Goal: Task Accomplishment & Management: Manage account settings

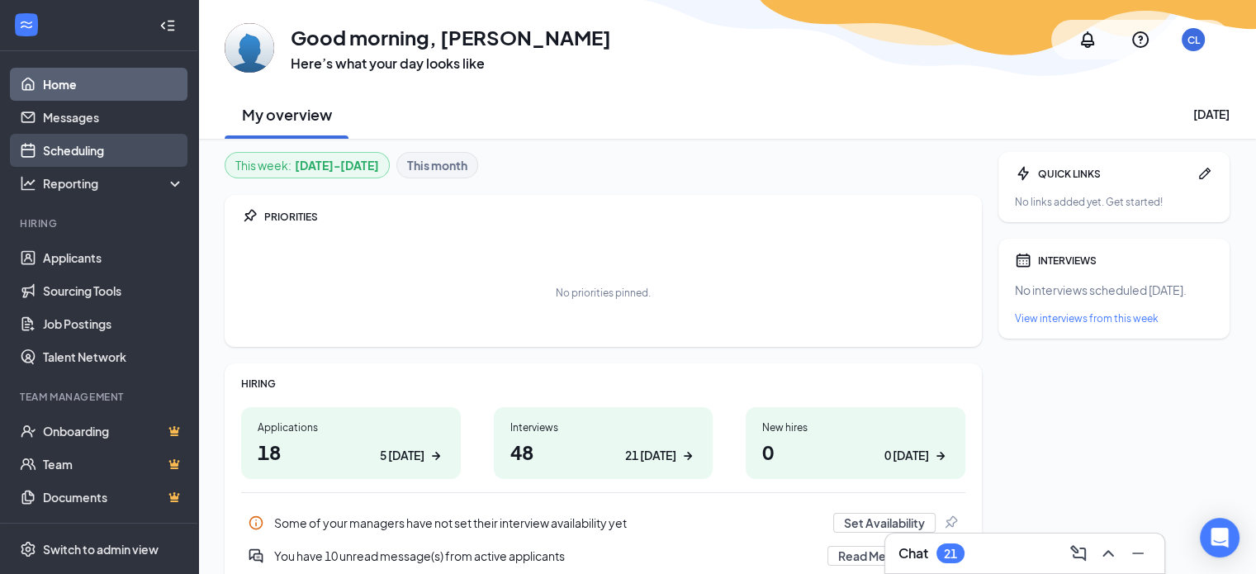
click at [89, 149] on link "Scheduling" at bounding box center [113, 150] width 141 height 33
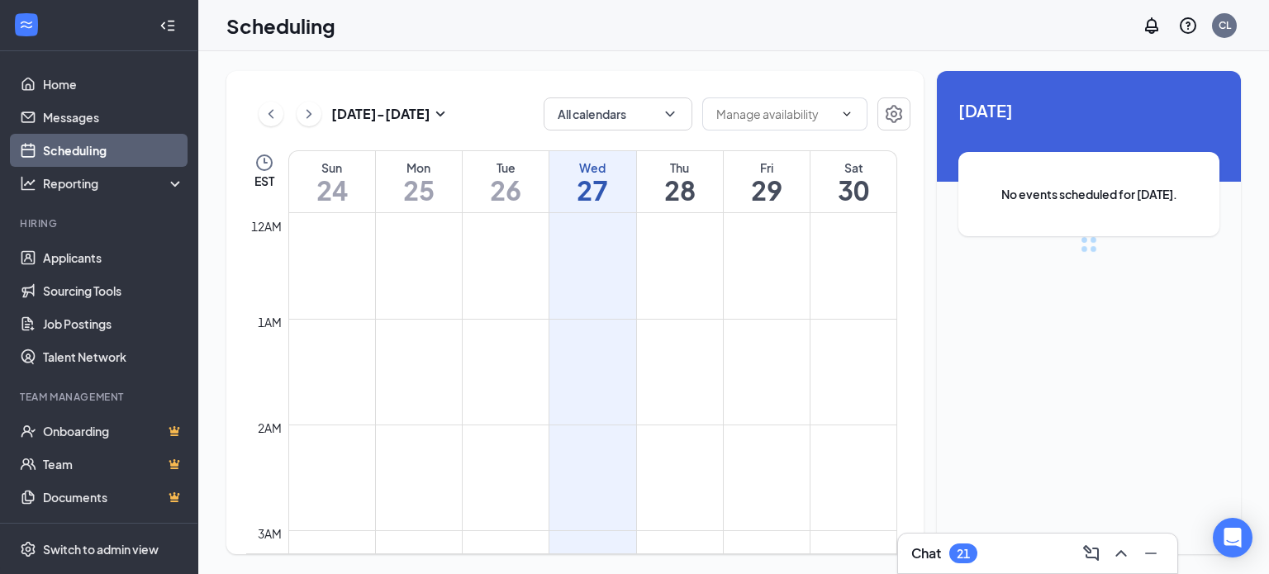
scroll to position [812, 0]
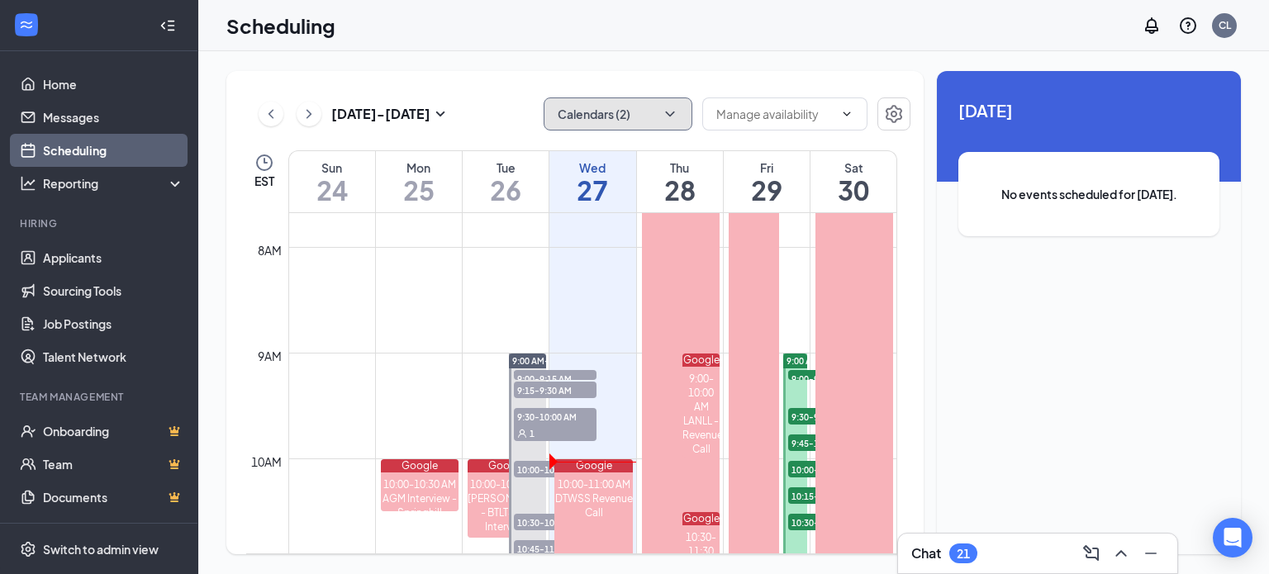
click at [669, 104] on button "Calendars (2)" at bounding box center [617, 113] width 149 height 33
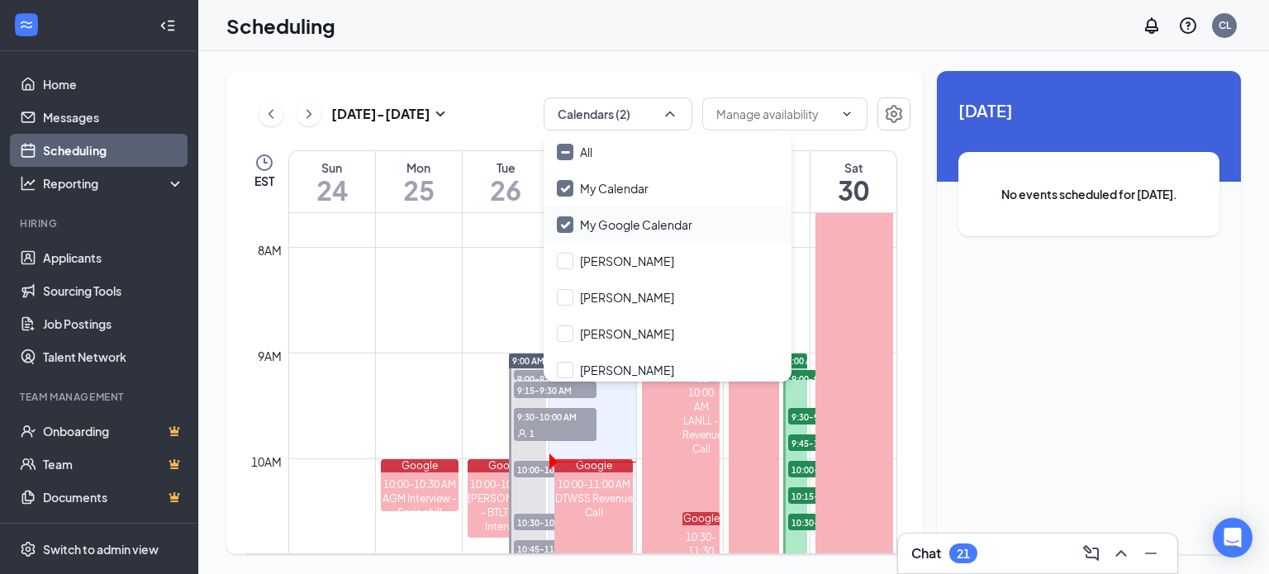
click at [568, 221] on input "My Google Calendar" at bounding box center [624, 224] width 135 height 17
checkbox input "false"
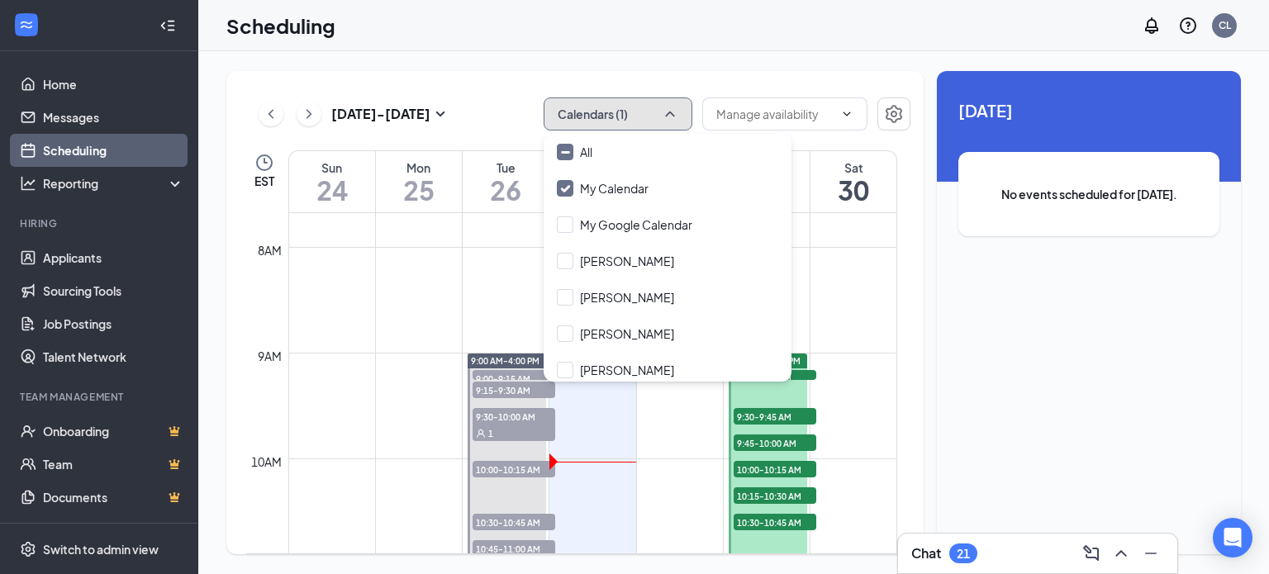
click at [671, 112] on icon "ChevronUp" at bounding box center [670, 114] width 17 height 17
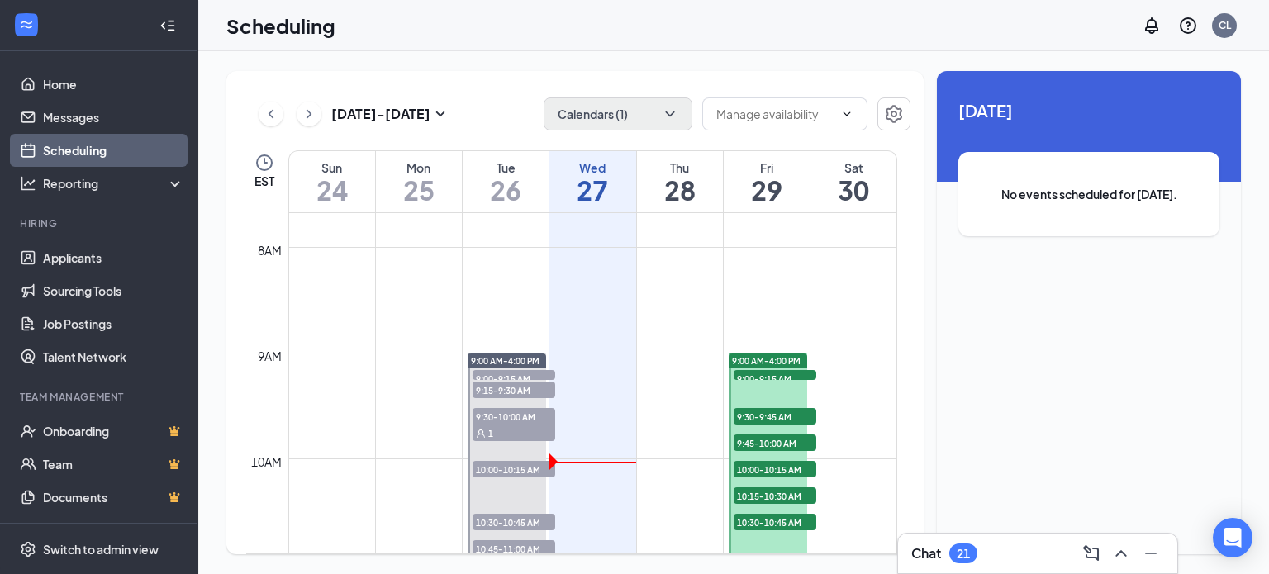
click at [634, 42] on div "Scheduling CL" at bounding box center [733, 25] width 1070 height 51
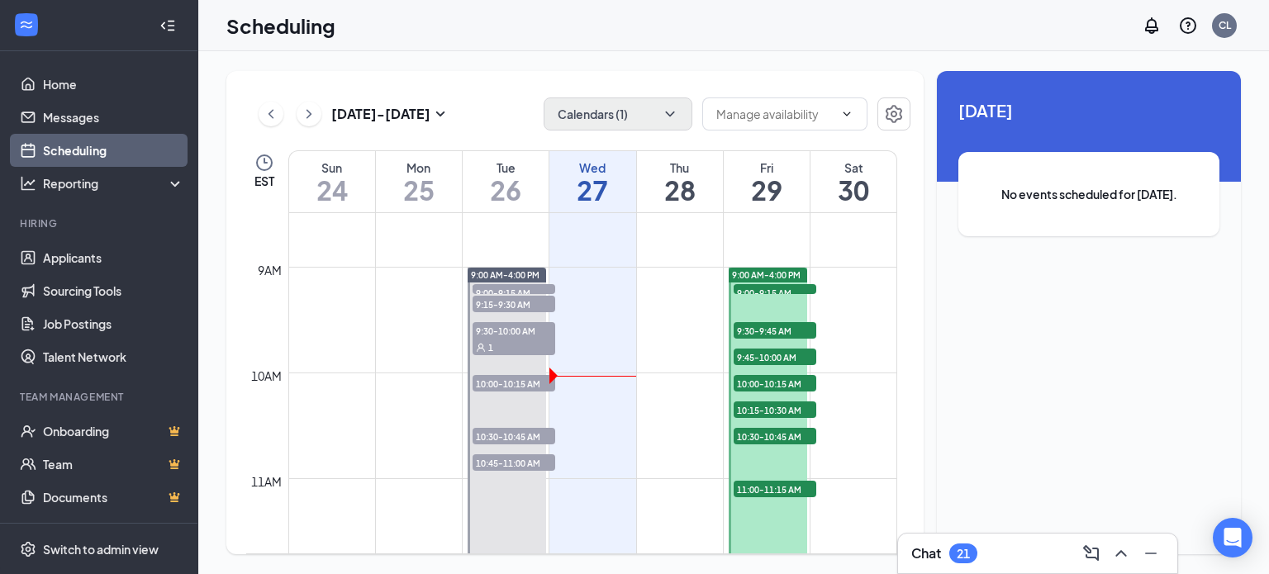
scroll to position [894, 0]
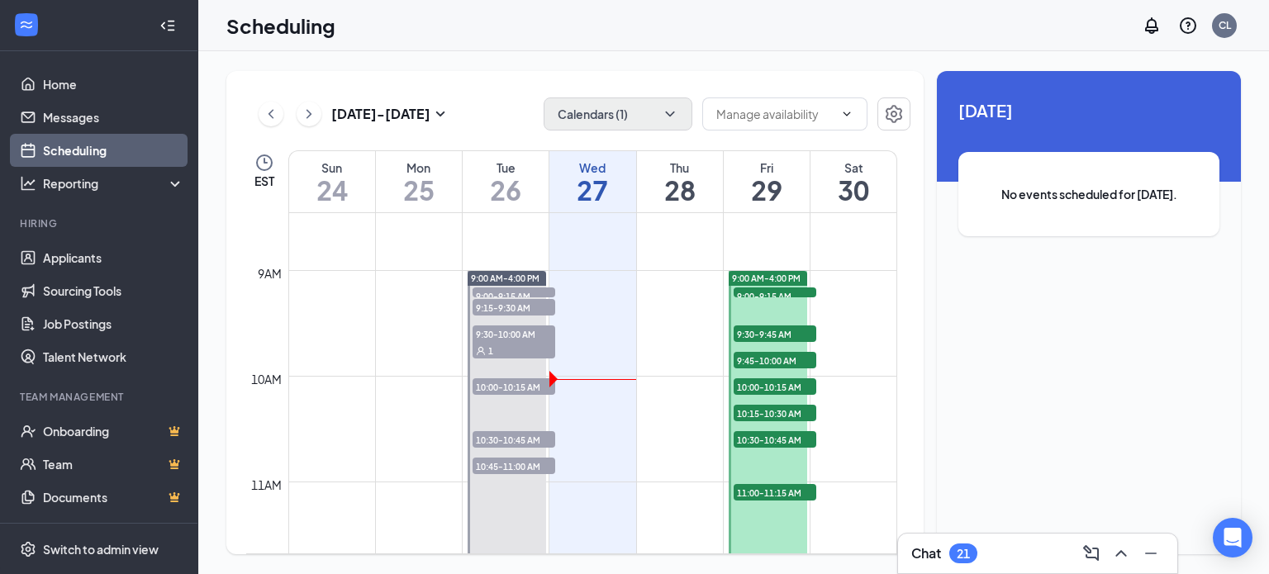
click at [767, 290] on span "9:00-9:15 AM" at bounding box center [774, 295] width 83 height 17
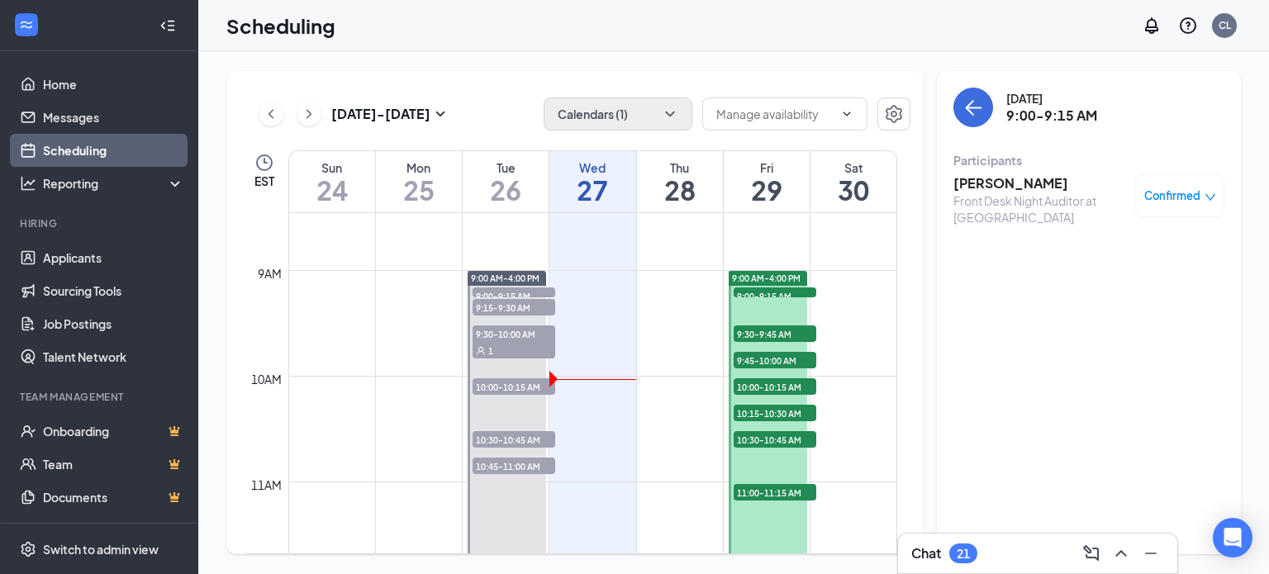
click at [761, 338] on span "9:30-9:45 AM" at bounding box center [774, 333] width 83 height 17
click at [741, 358] on span "9:45-10:00 AM" at bounding box center [774, 360] width 83 height 17
click at [751, 331] on span "9:30-9:45 AM" at bounding box center [774, 333] width 83 height 17
click at [743, 359] on span "9:45-10:00 AM" at bounding box center [774, 360] width 83 height 17
click at [755, 381] on span "10:00-10:15 AM" at bounding box center [774, 386] width 83 height 17
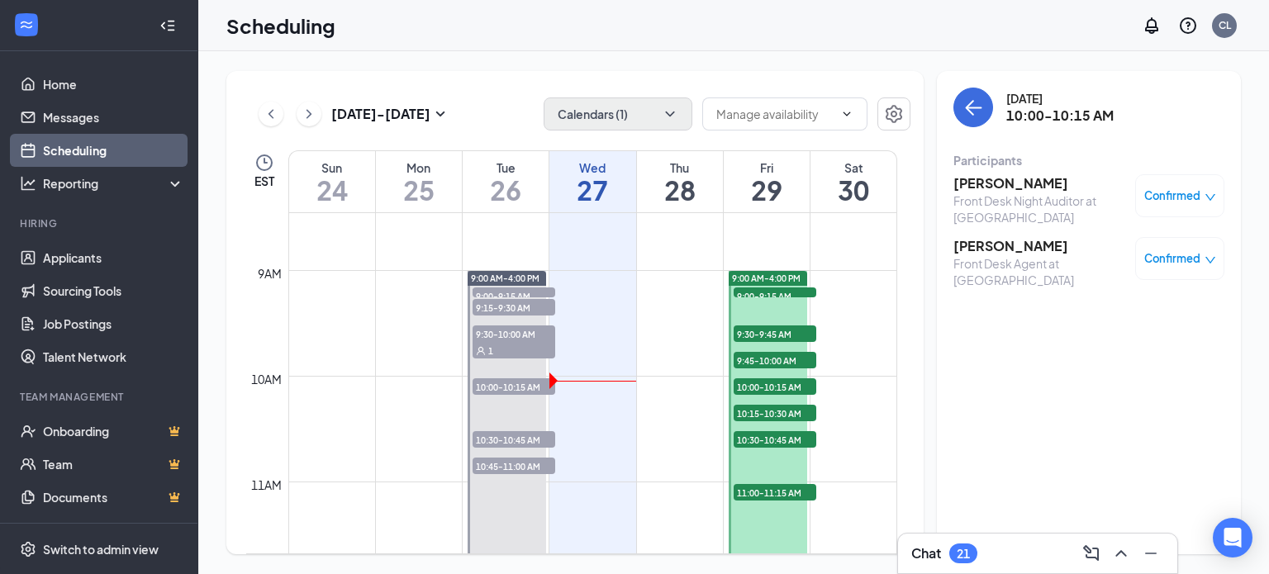
click at [771, 407] on span "10:15-10:30 AM" at bounding box center [774, 413] width 83 height 17
click at [770, 432] on span "10:30-10:45 AM" at bounding box center [774, 439] width 83 height 17
click at [770, 488] on span "11:00-11:15 AM" at bounding box center [774, 492] width 83 height 17
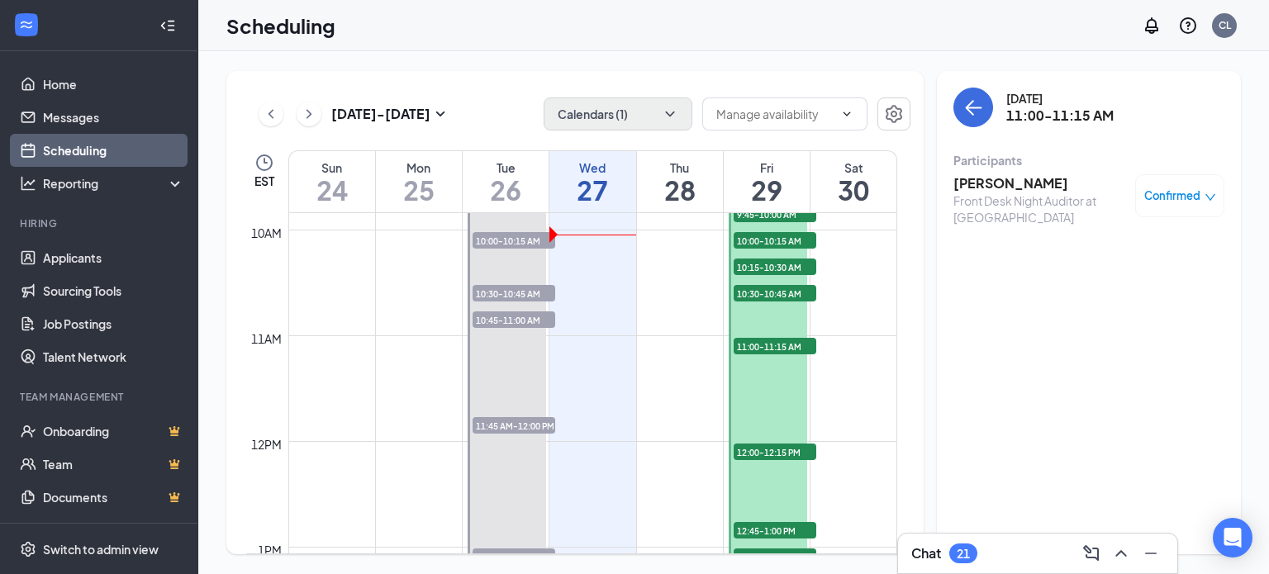
scroll to position [1060, 0]
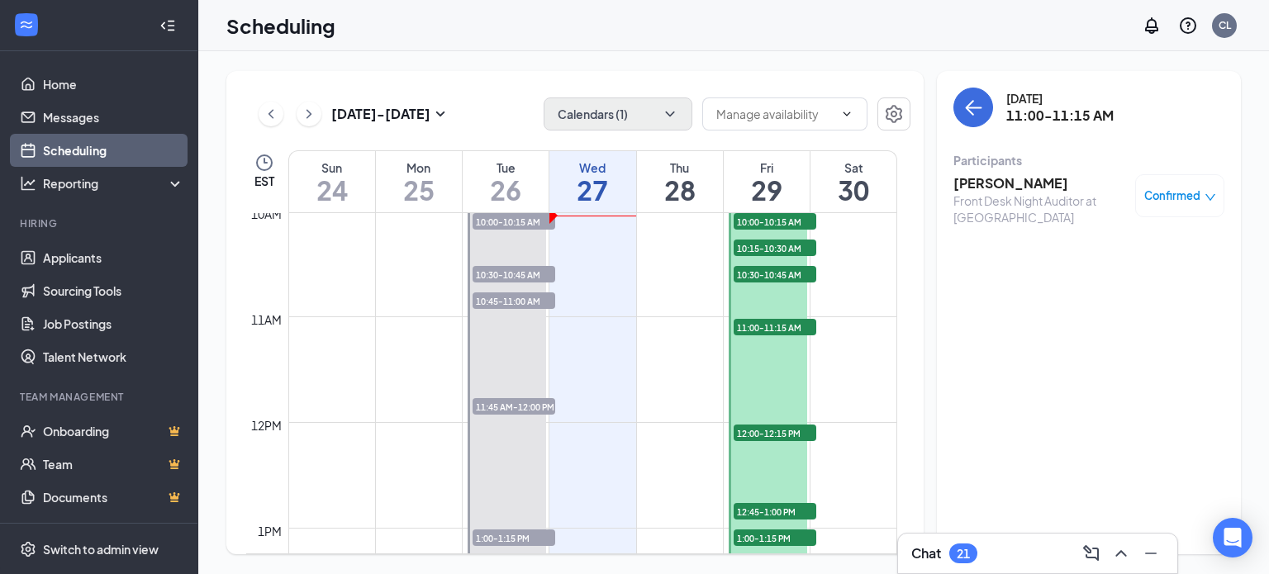
click at [766, 323] on span "11:00-11:15 AM" at bounding box center [774, 327] width 83 height 17
click at [784, 430] on span "12:00-12:15 PM" at bounding box center [774, 433] width 83 height 17
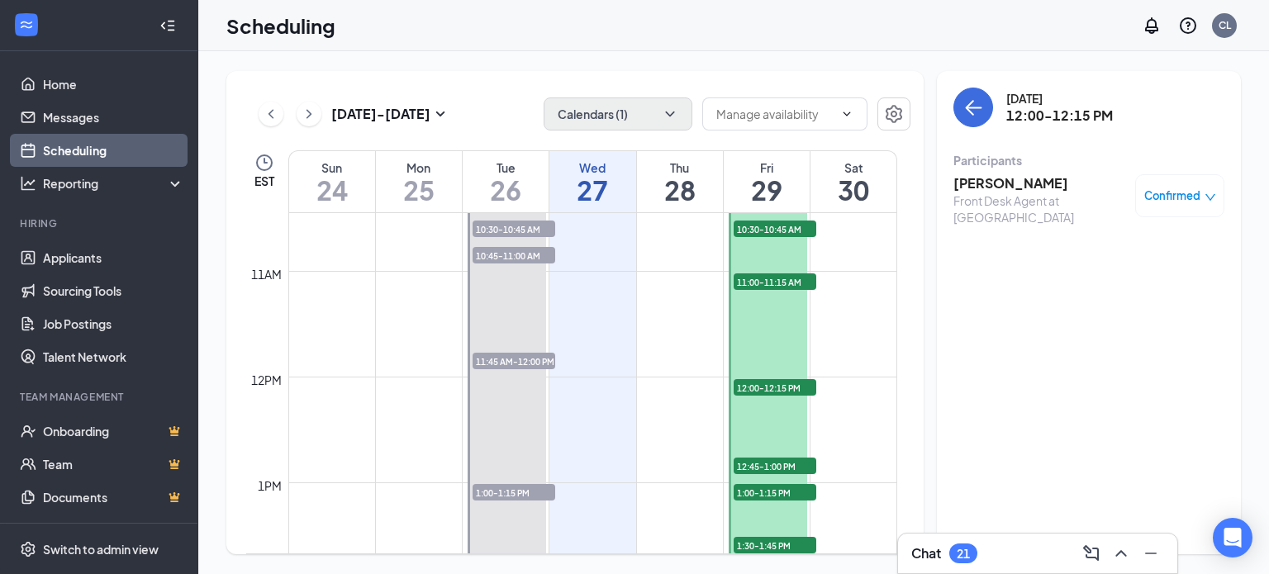
scroll to position [1142, 0]
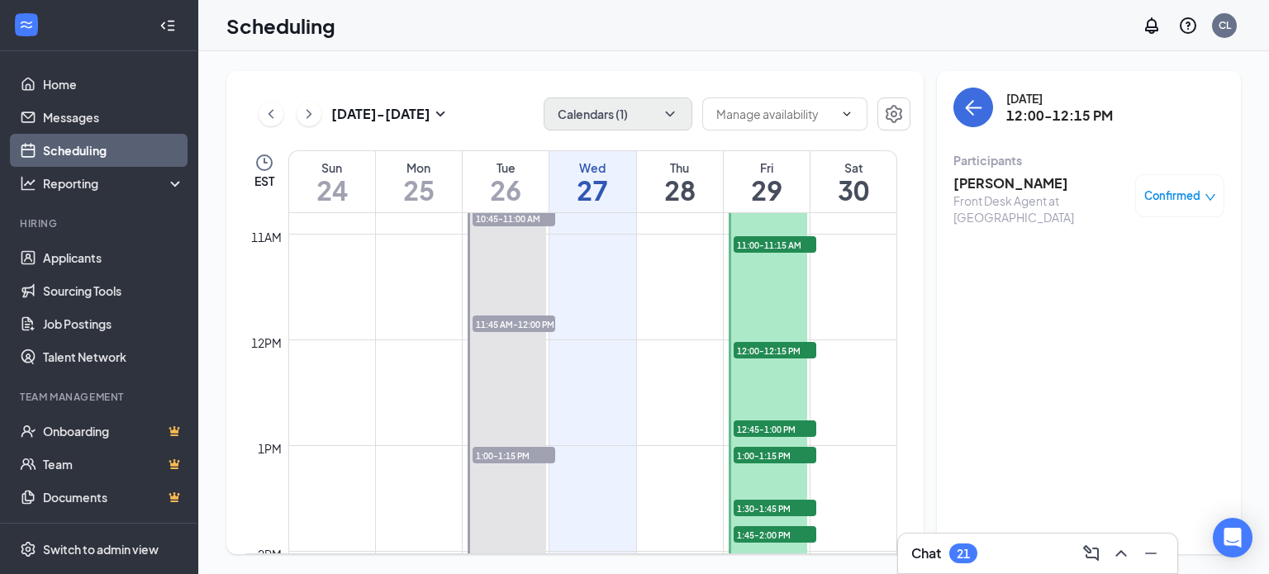
click at [784, 425] on span "12:45-1:00 PM" at bounding box center [774, 428] width 83 height 17
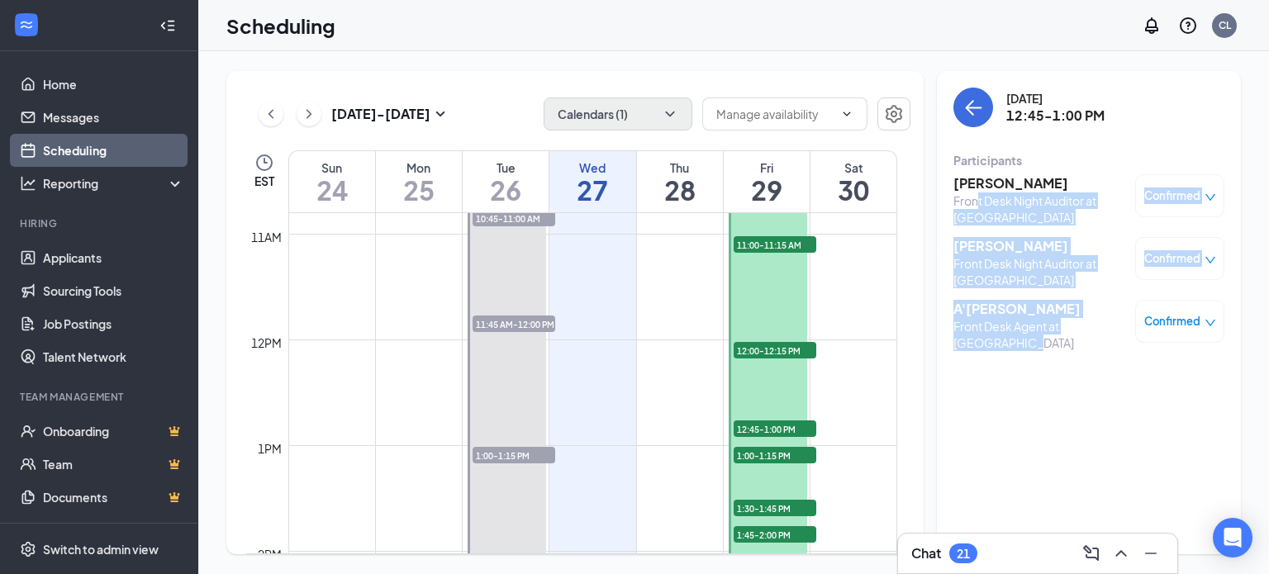
drag, startPoint x: 982, startPoint y: 221, endPoint x: 998, endPoint y: 343, distance: 123.2
click at [998, 343] on div "[PERSON_NAME] Front Desk Night Auditor at [GEOGRAPHIC_DATA] Confirmed [PERSON_N…" at bounding box center [1088, 262] width 271 height 188
click at [997, 344] on div "Front Desk Agent at [GEOGRAPHIC_DATA]" at bounding box center [1039, 334] width 173 height 33
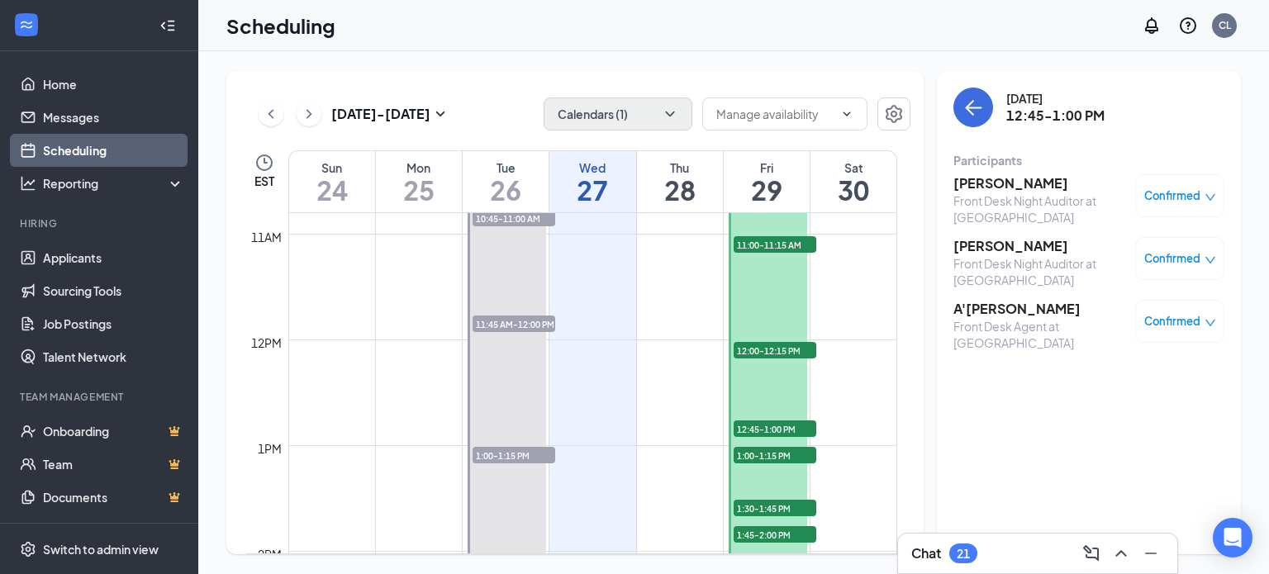
click at [771, 343] on span "12:00-12:15 PM" at bounding box center [774, 350] width 83 height 17
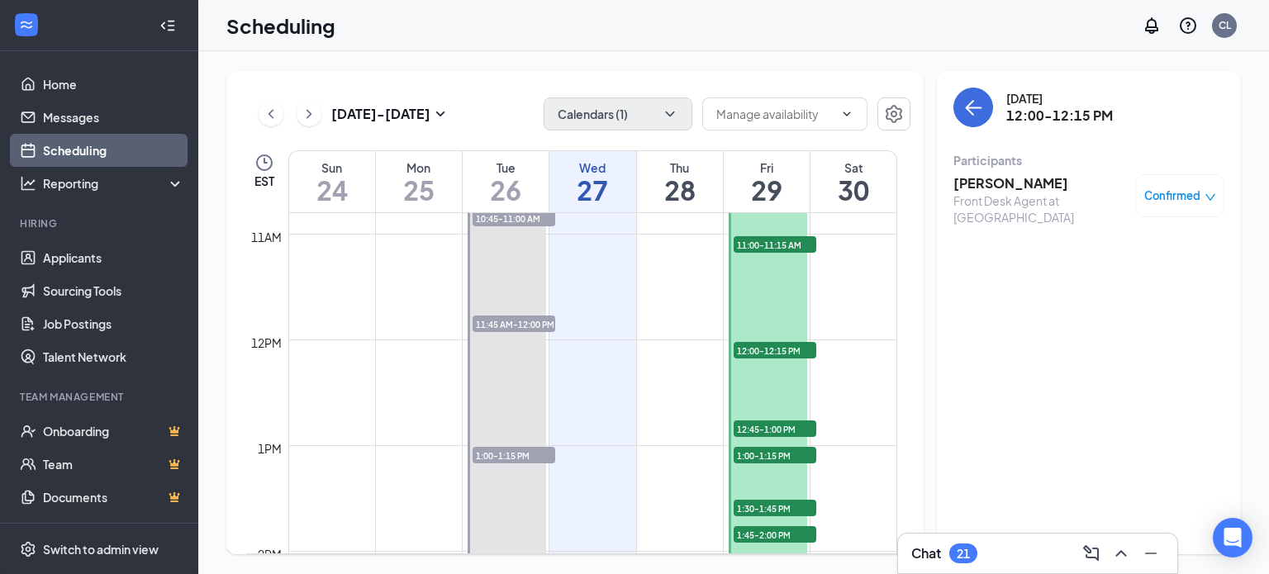
click at [759, 433] on span "12:45-1:00 PM" at bounding box center [774, 428] width 83 height 17
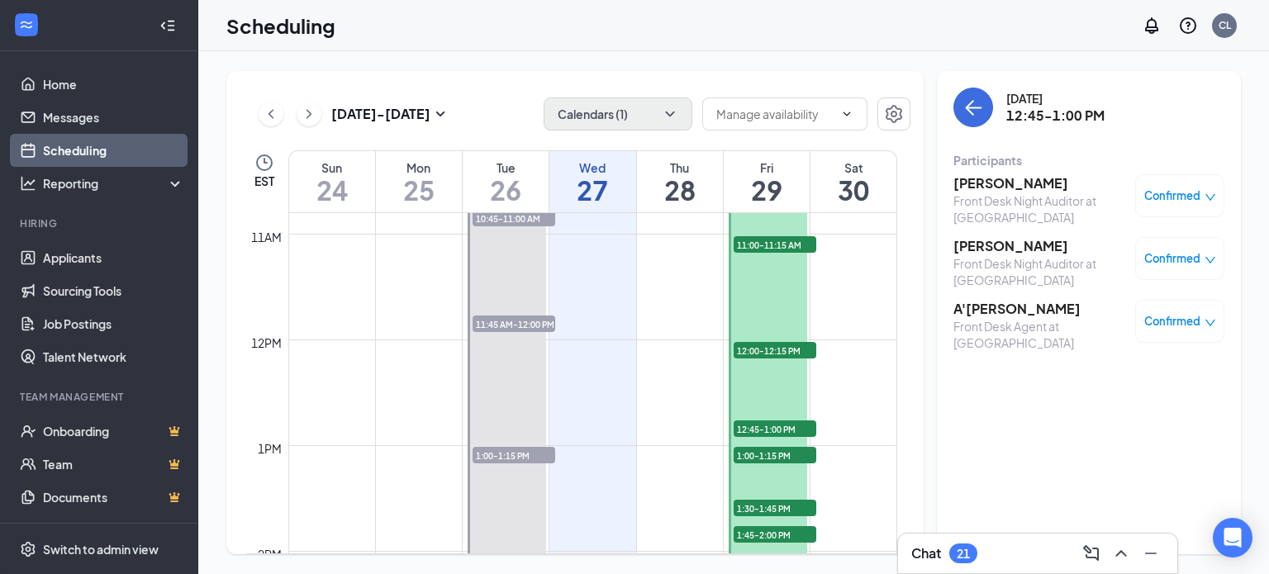
click at [763, 452] on span "1:00-1:15 PM" at bounding box center [774, 455] width 83 height 17
click at [776, 505] on span "1:30-1:45 PM" at bounding box center [774, 508] width 83 height 17
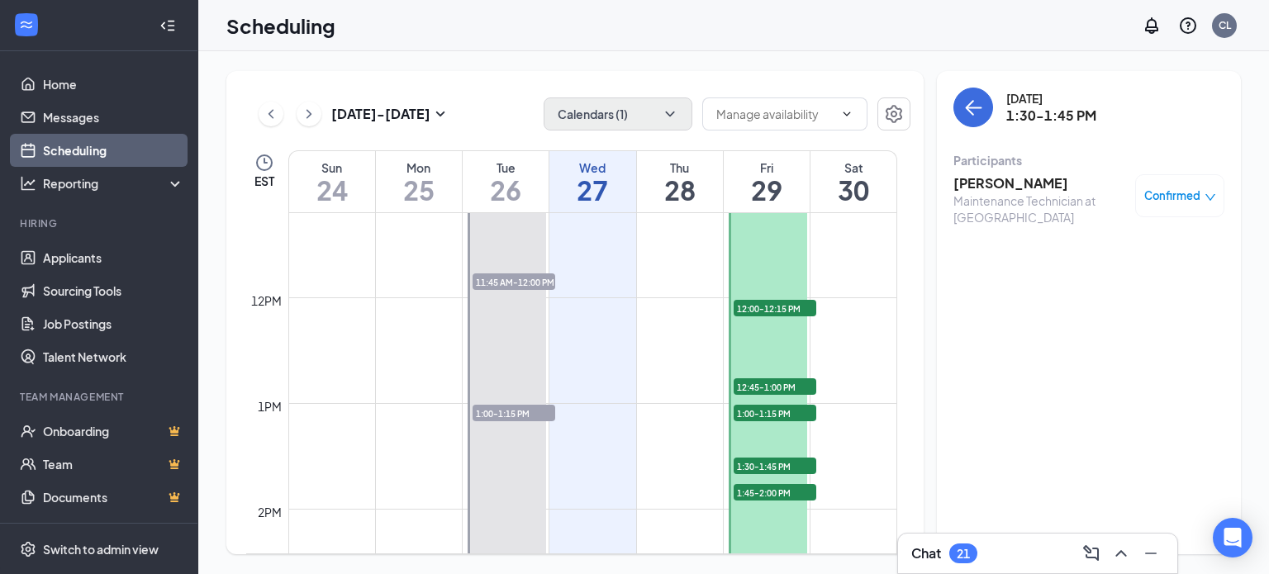
scroll to position [1225, 0]
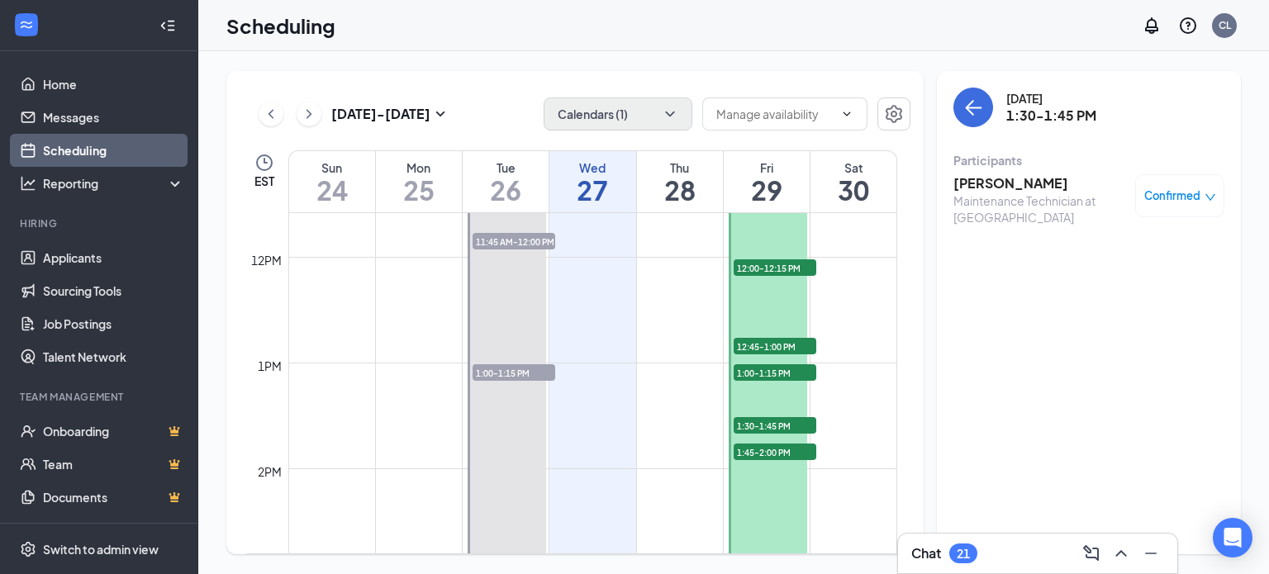
click at [783, 454] on span "1:45-2:00 PM" at bounding box center [774, 452] width 83 height 17
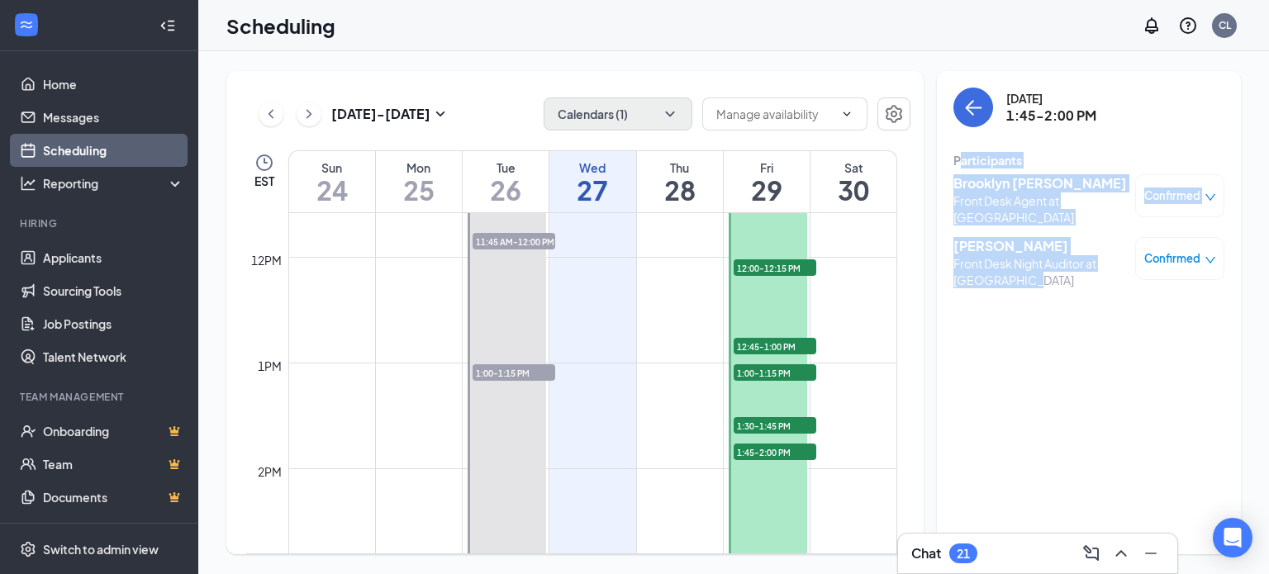
drag, startPoint x: 1037, startPoint y: 285, endPoint x: 957, endPoint y: 145, distance: 161.6
click at [957, 145] on div "[DATE] 1:45-2:00 PM Participants Brooklyn [PERSON_NAME] Front Desk Agent at [GE…" at bounding box center [1088, 193] width 271 height 211
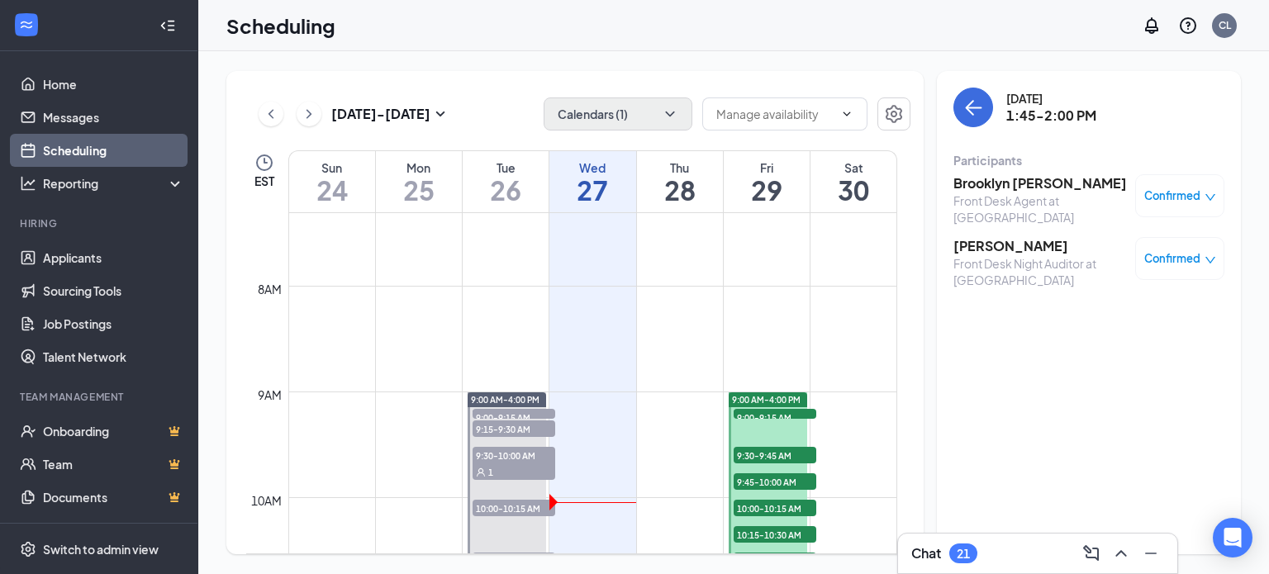
scroll to position [812, 0]
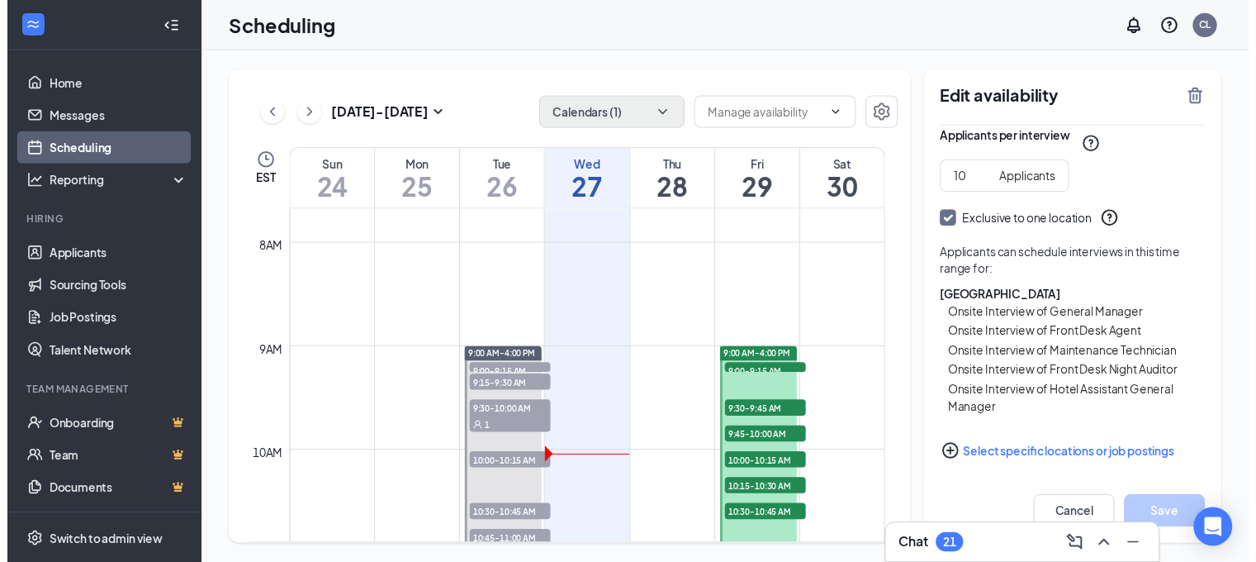
scroll to position [221, 0]
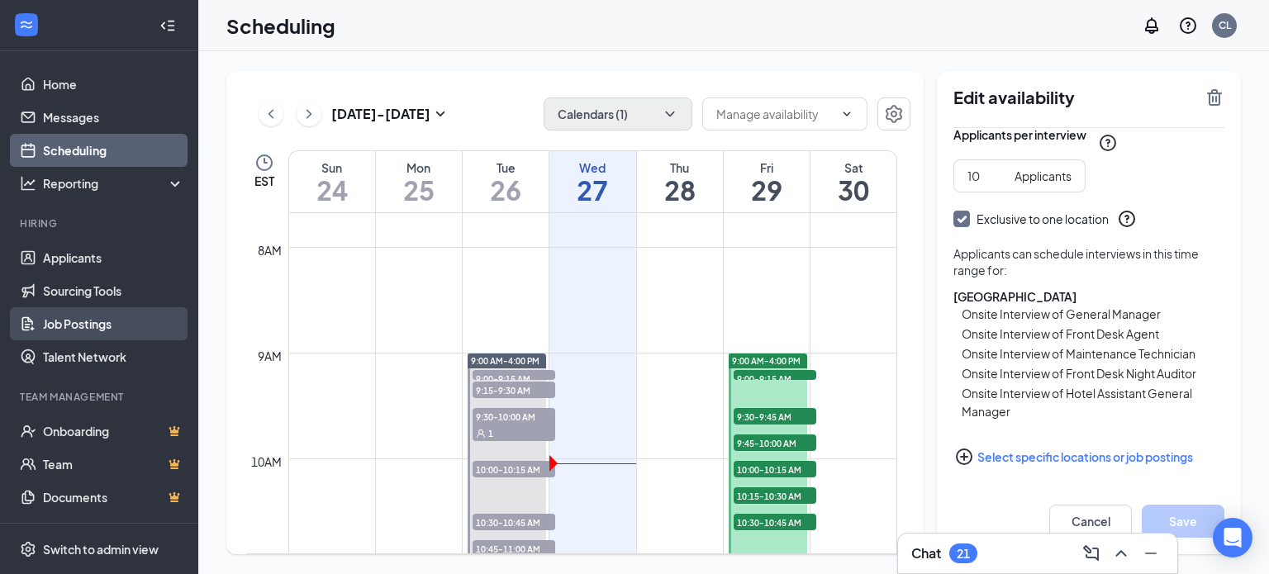
click at [96, 320] on link "Job Postings" at bounding box center [113, 323] width 141 height 33
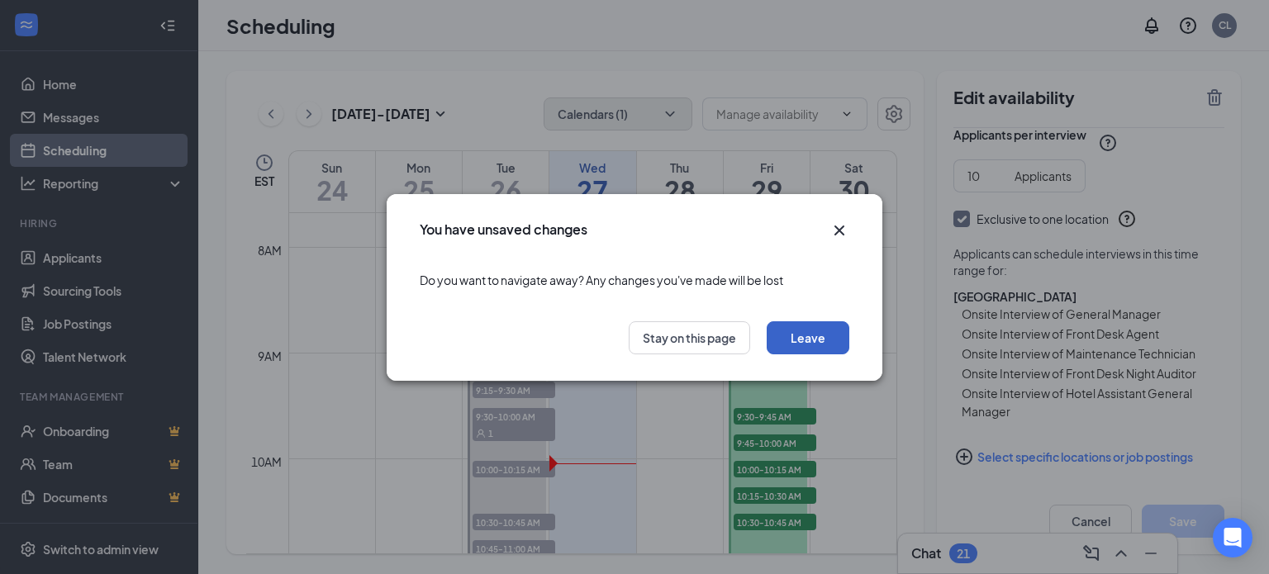
click at [810, 340] on button "Leave" at bounding box center [807, 337] width 83 height 33
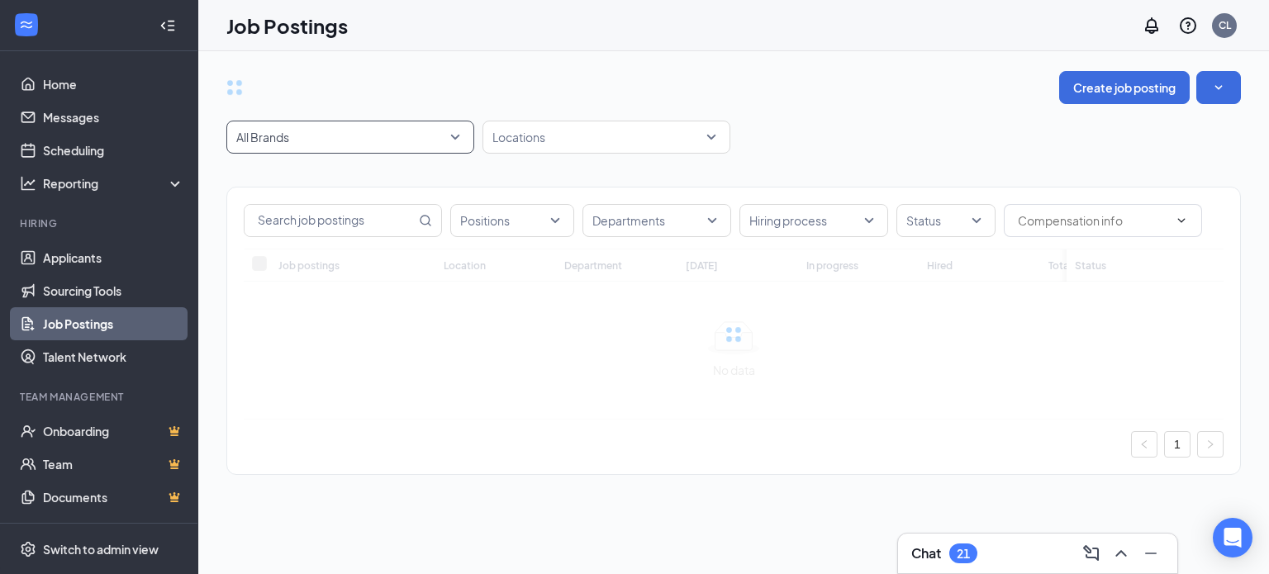
click at [405, 145] on span "All Brands" at bounding box center [342, 137] width 213 height 17
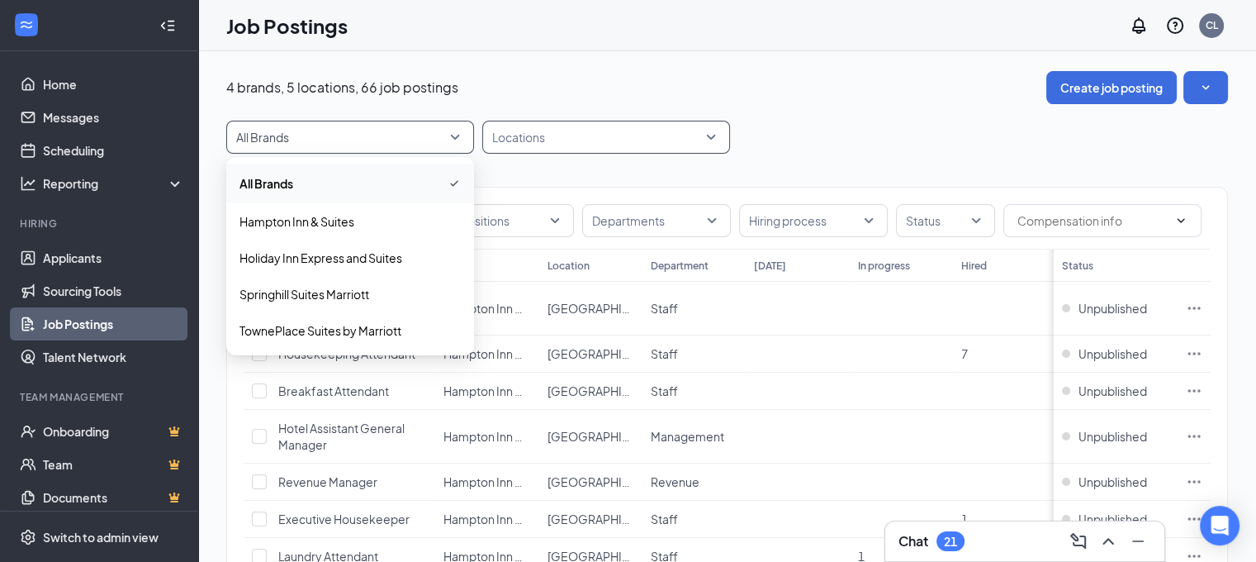
drag, startPoint x: 528, startPoint y: 154, endPoint x: 525, endPoint y: 136, distance: 18.3
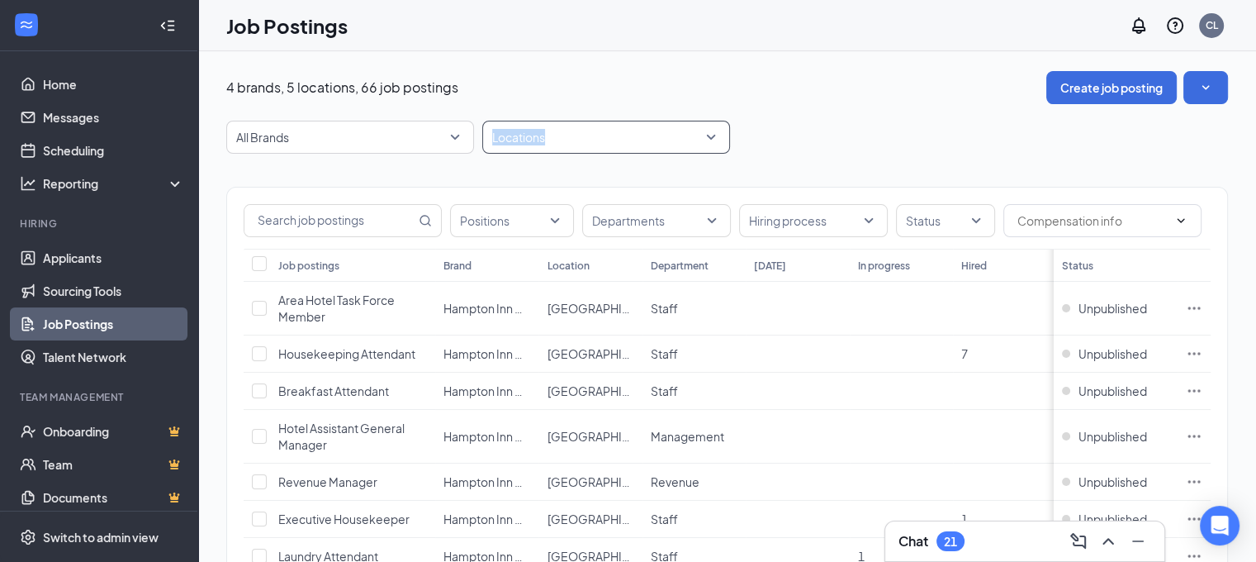
click at [525, 138] on div at bounding box center [597, 137] width 223 height 26
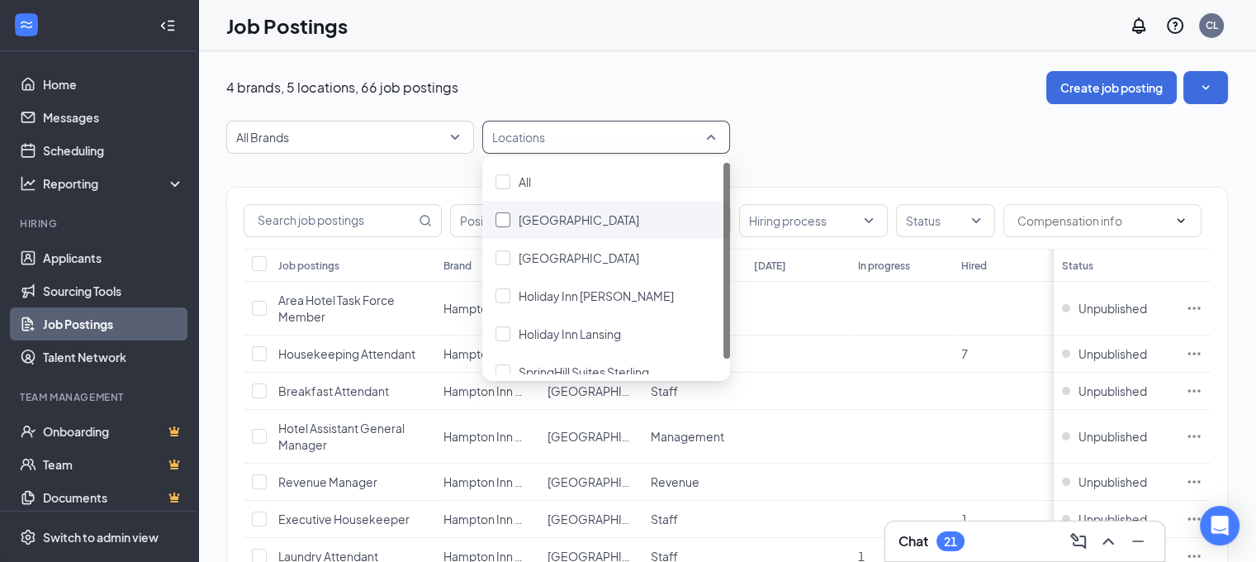
click at [534, 215] on span "[GEOGRAPHIC_DATA]" at bounding box center [579, 219] width 121 height 15
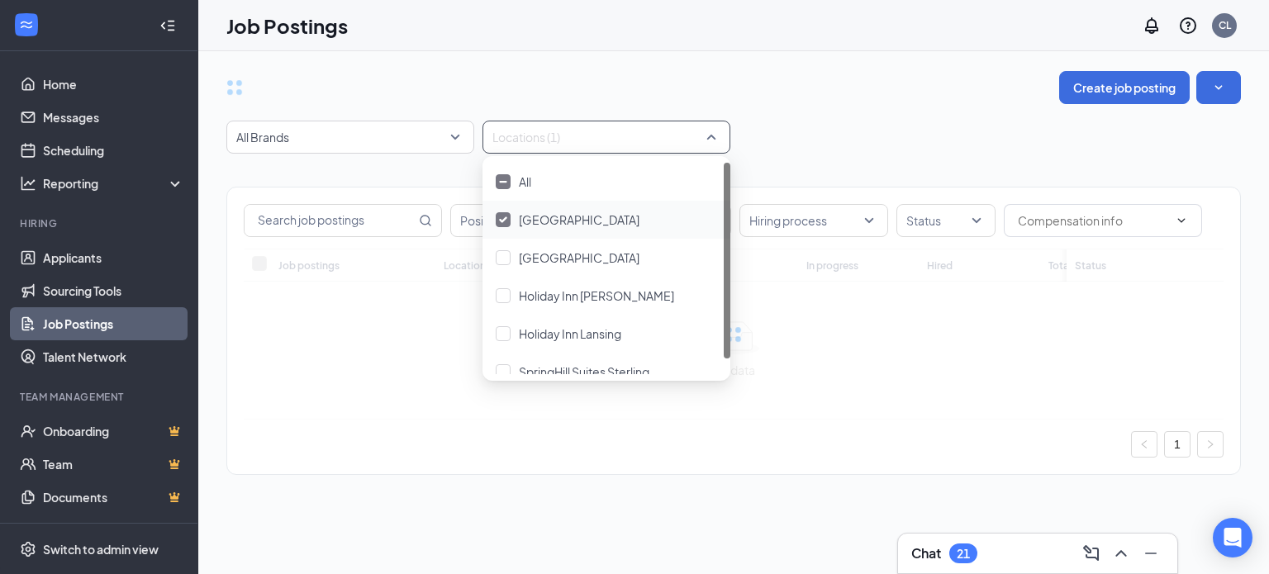
click at [833, 142] on div "All Brands -1 8794 All [GEOGRAPHIC_DATA] Suites by Marriott Locations (1)" at bounding box center [733, 137] width 1014 height 33
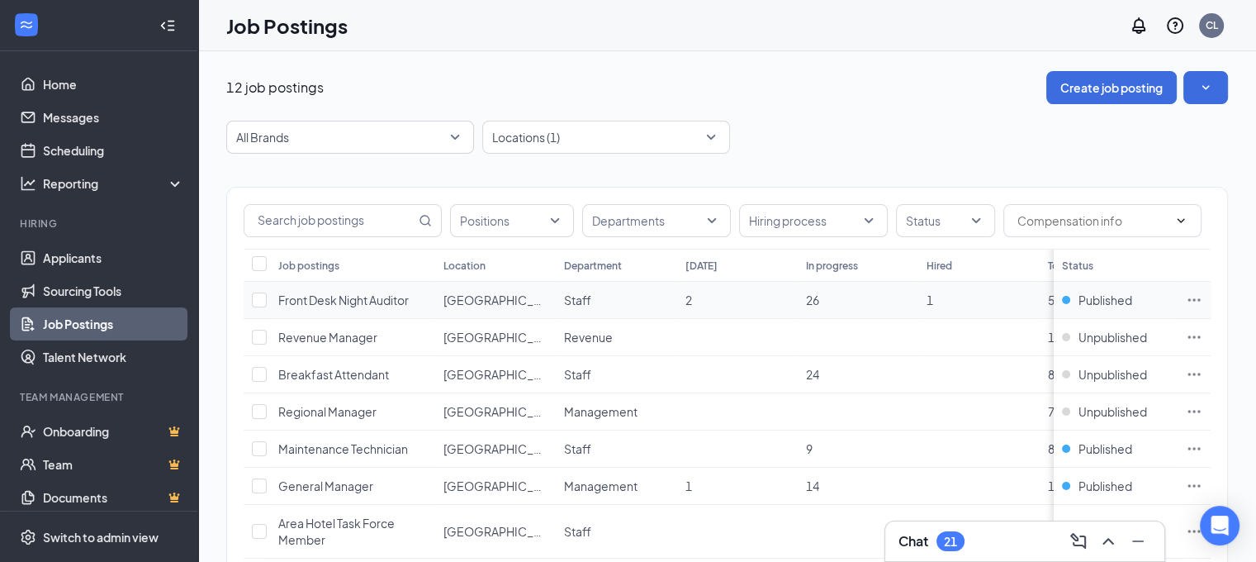
click at [1203, 301] on icon "Ellipses" at bounding box center [1194, 300] width 17 height 17
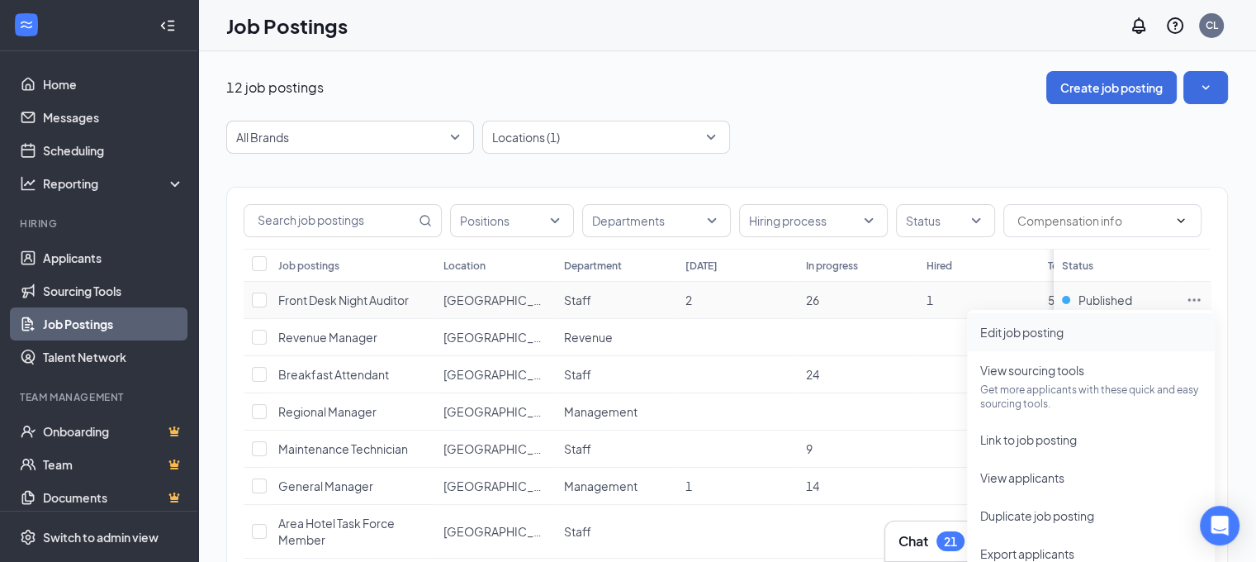
click at [1041, 330] on span "Edit job posting" at bounding box center [1021, 332] width 83 height 15
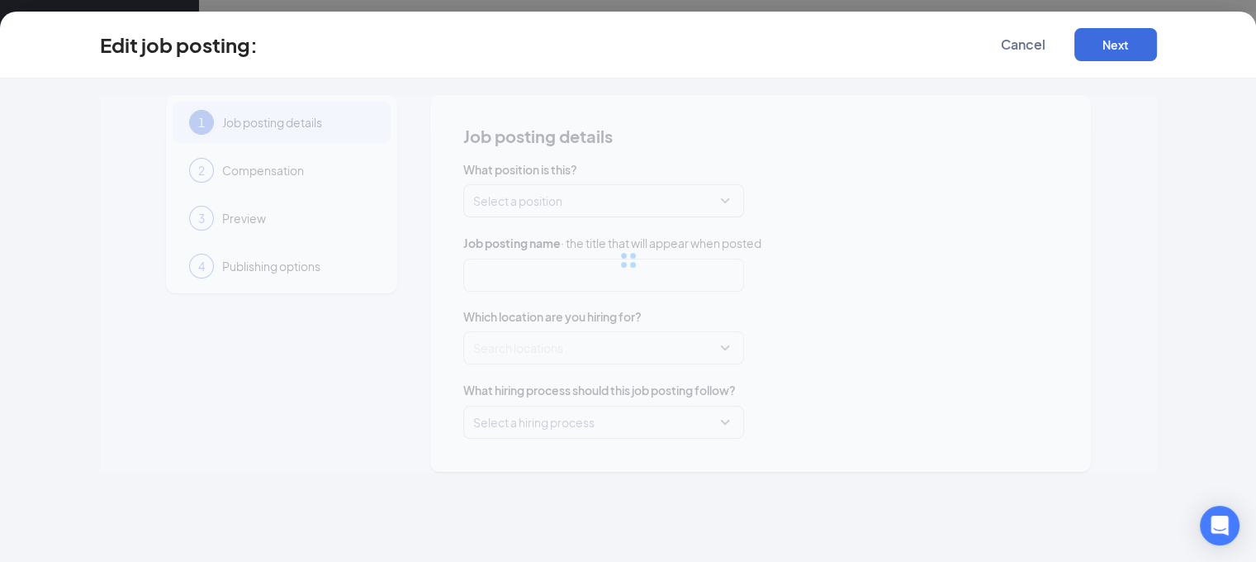
type input "Front Desk Night Auditor"
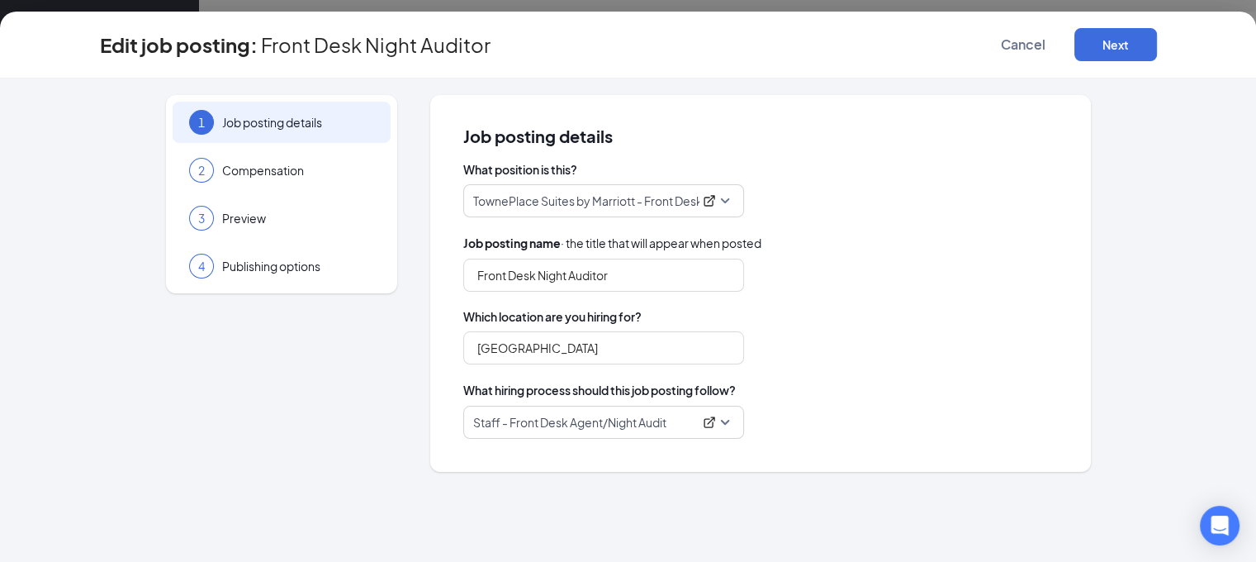
click at [1099, 63] on div "Edit job posting: Front Desk Night Auditor Cancel Next" at bounding box center [628, 45] width 1256 height 67
click at [1065, 55] on button "Cancel" at bounding box center [1023, 44] width 83 height 33
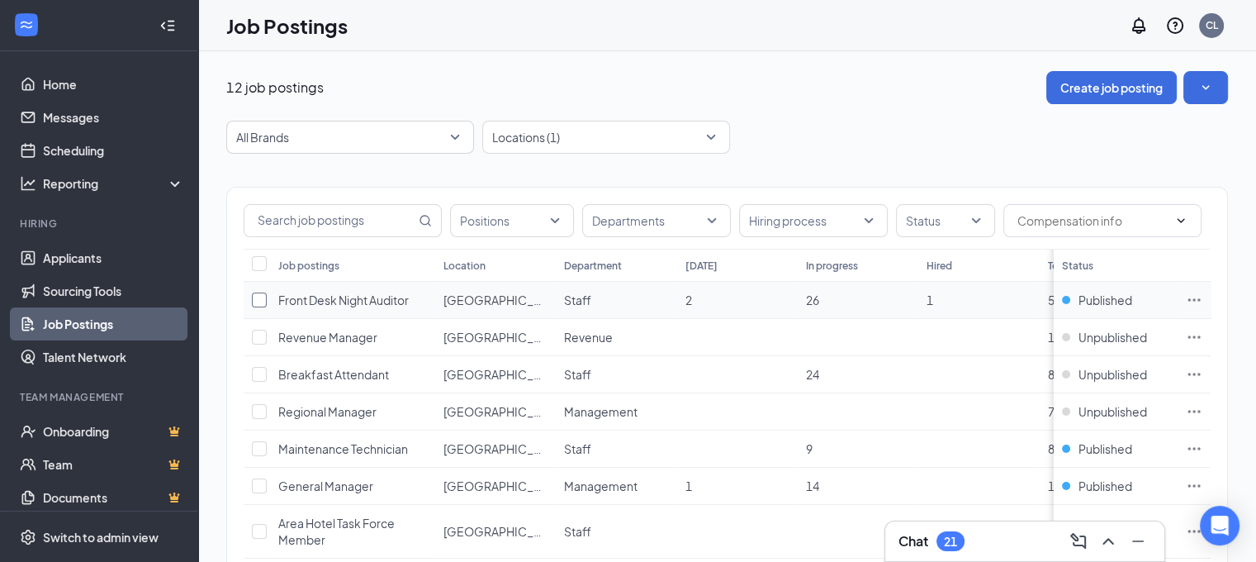
drag, startPoint x: 261, startPoint y: 296, endPoint x: 677, endPoint y: 379, distance: 424.4
click at [261, 297] on input "checkbox" at bounding box center [259, 299] width 15 height 15
checkbox input "true"
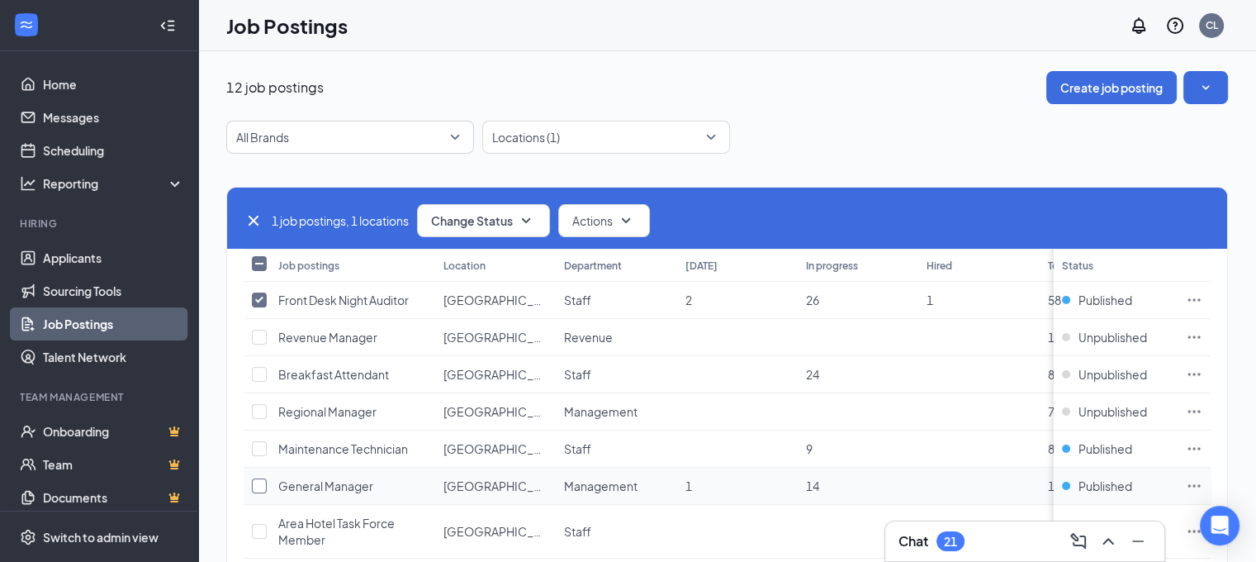
click at [261, 488] on input "checkbox" at bounding box center [259, 485] width 15 height 15
checkbox input "true"
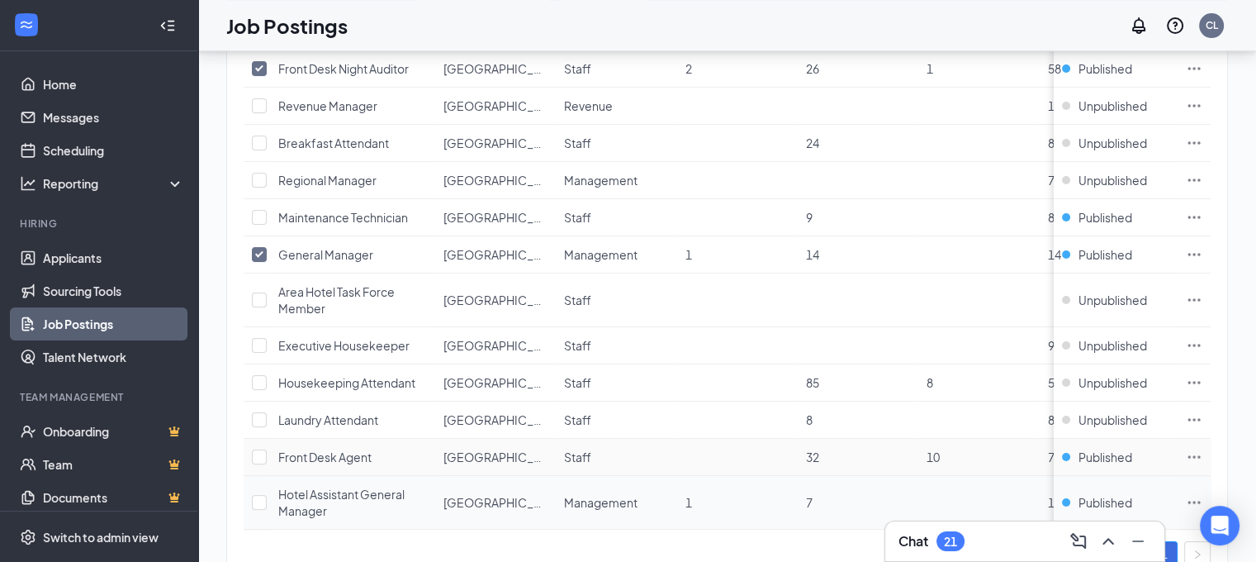
scroll to position [248, 0]
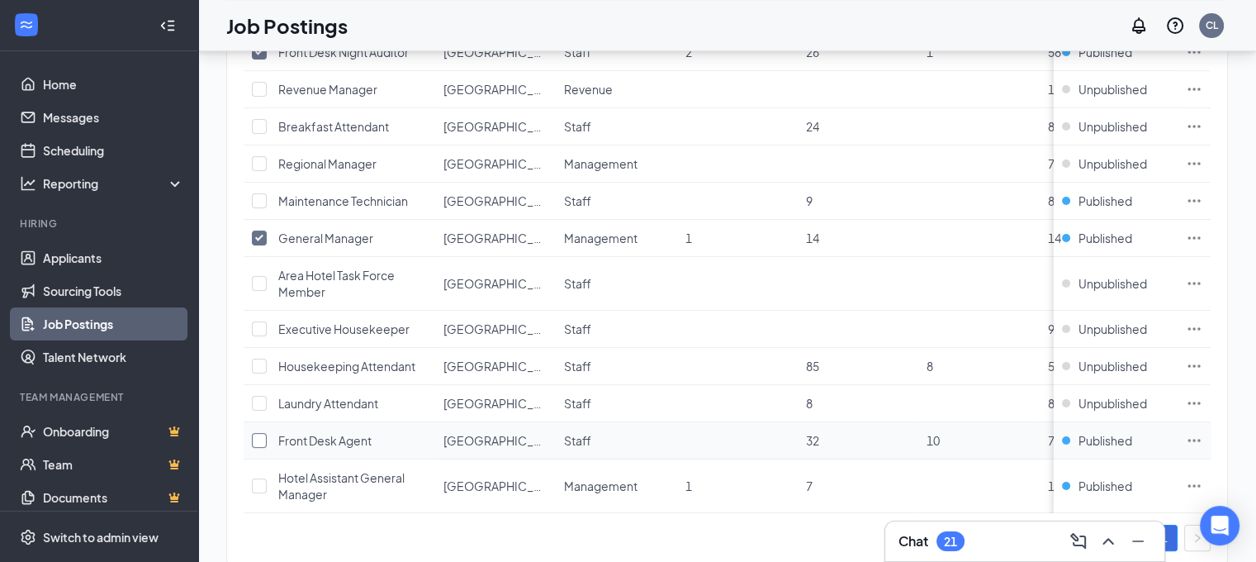
click at [264, 441] on input "checkbox" at bounding box center [259, 440] width 15 height 15
checkbox input "true"
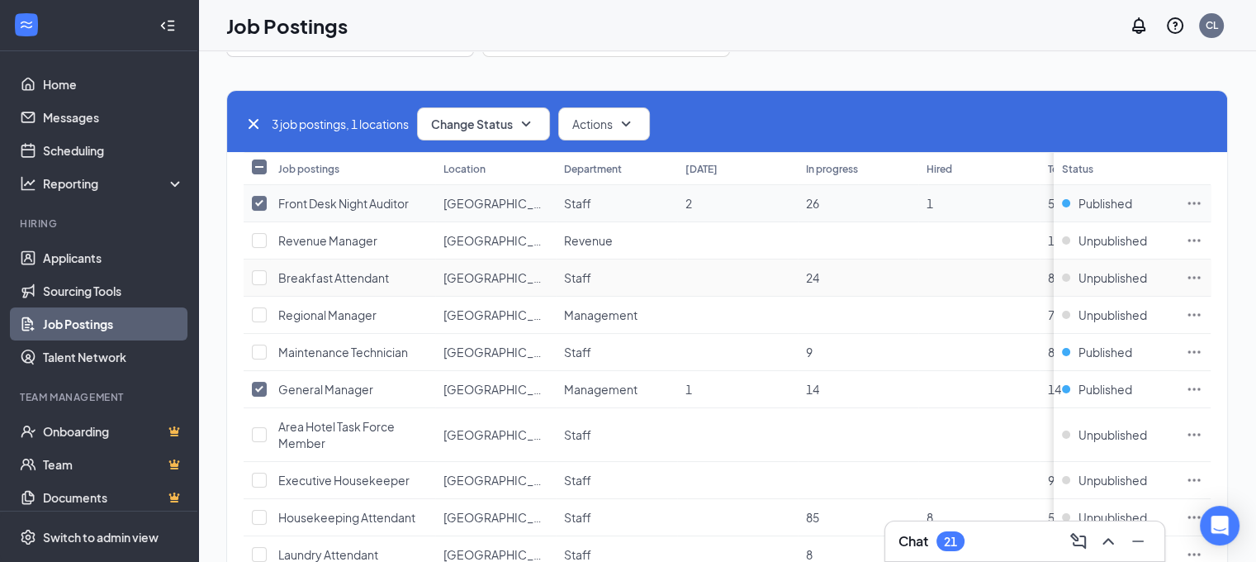
scroll to position [0, 0]
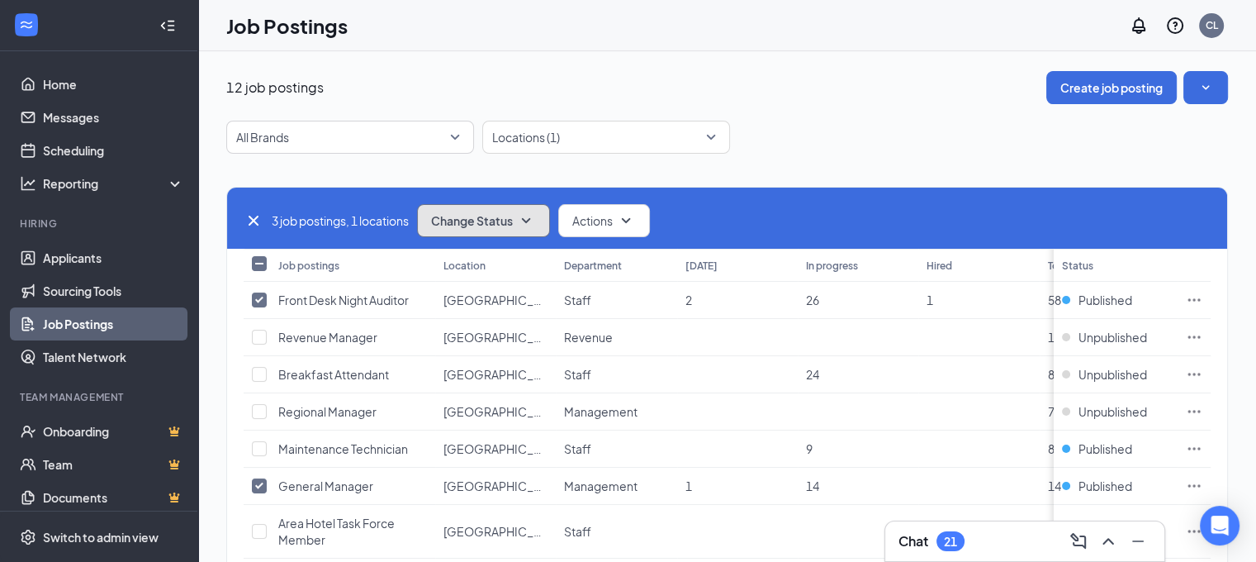
click at [520, 215] on icon "SmallChevronDown" at bounding box center [526, 221] width 20 height 20
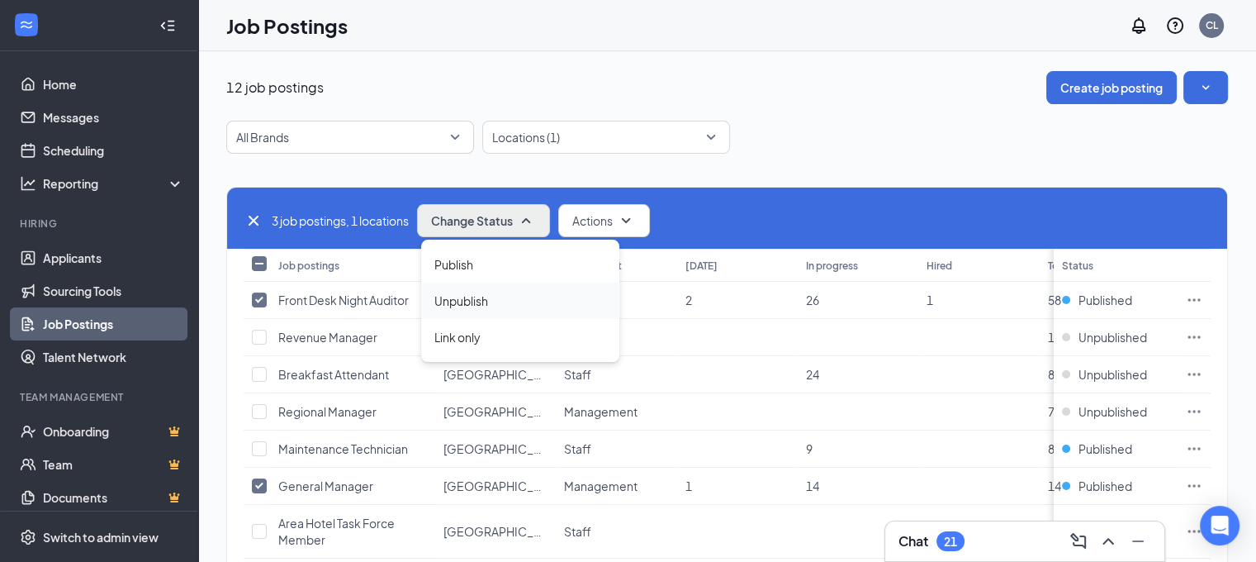
click at [491, 306] on div "Unpublish" at bounding box center [520, 300] width 198 height 36
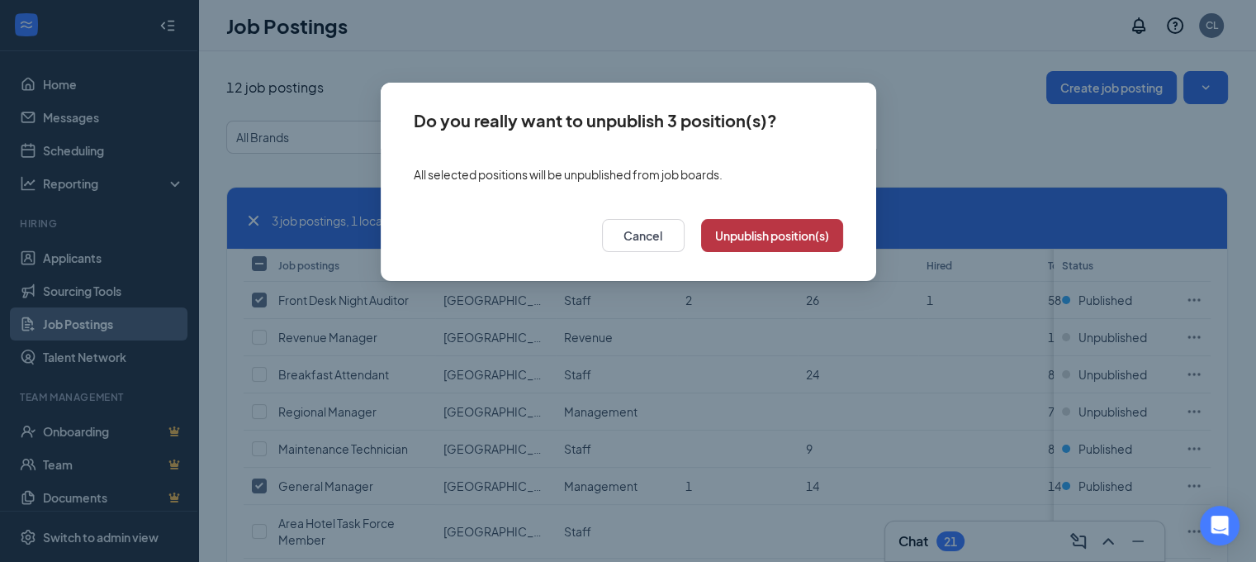
click at [736, 233] on button "Unpublish position(s)" at bounding box center [772, 235] width 142 height 33
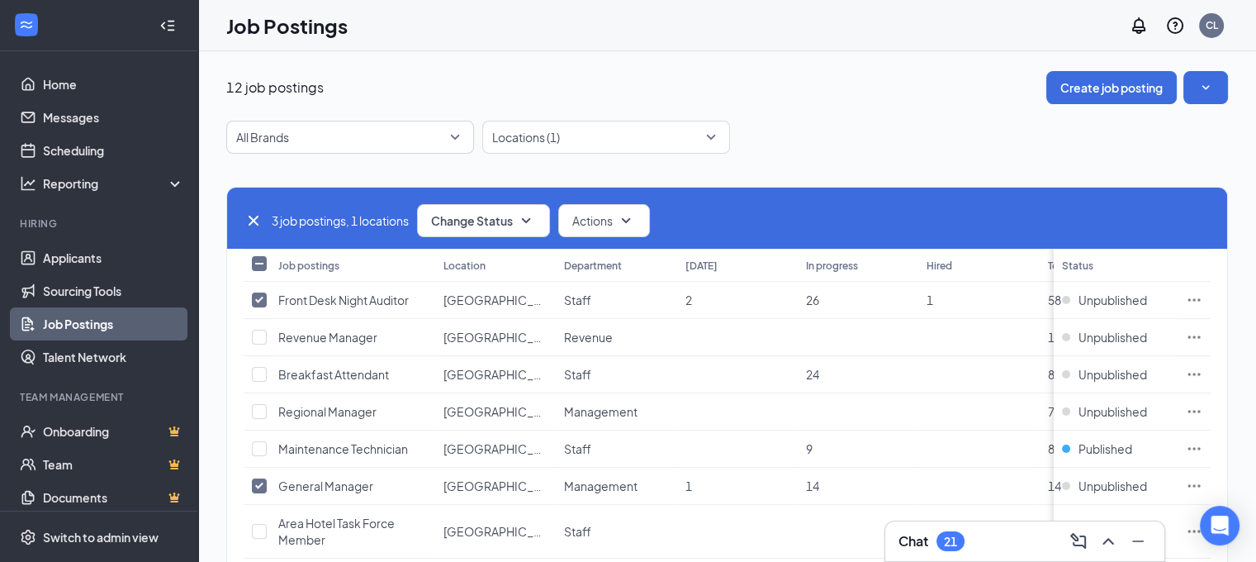
click at [268, 261] on th at bounding box center [257, 265] width 26 height 33
click at [261, 217] on icon "Cross" at bounding box center [254, 221] width 20 height 20
checkbox input "false"
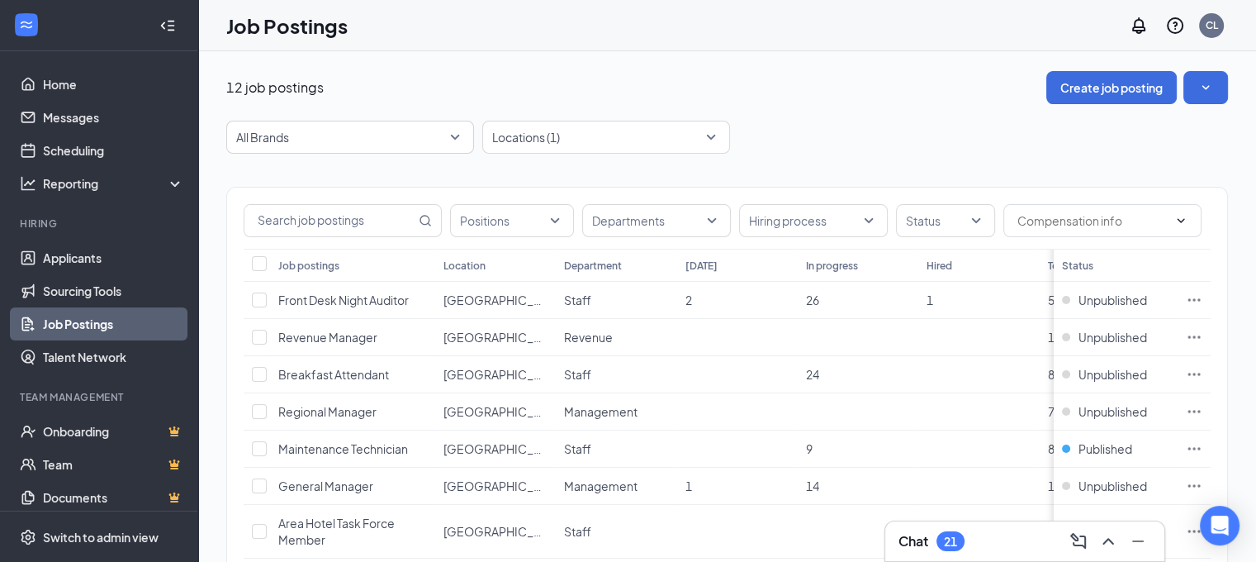
click at [895, 122] on div "All Brands -1 8794 All [GEOGRAPHIC_DATA] Suites by Marriott Locations (1)" at bounding box center [727, 137] width 1002 height 33
